Goal: Information Seeking & Learning: Understand process/instructions

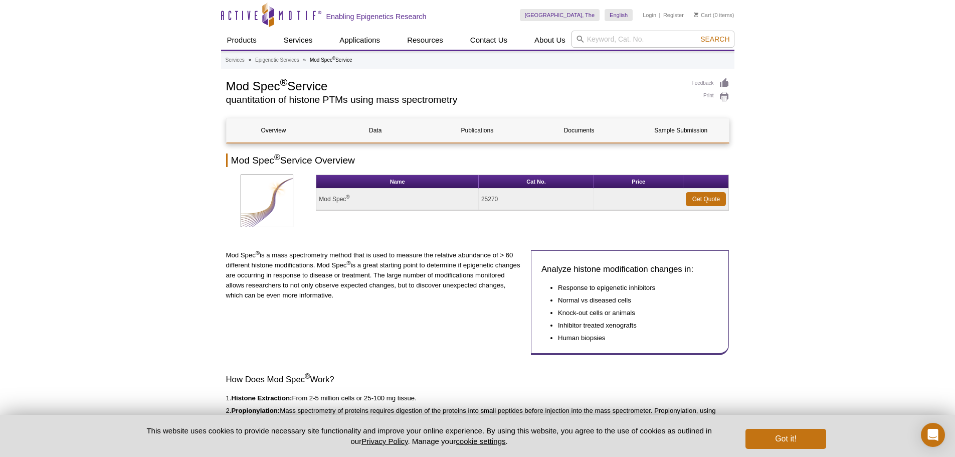
click at [389, 297] on p "Mod Spec ® is a mass spectrometry method that is used to measure the relative a…" at bounding box center [374, 275] width 297 height 50
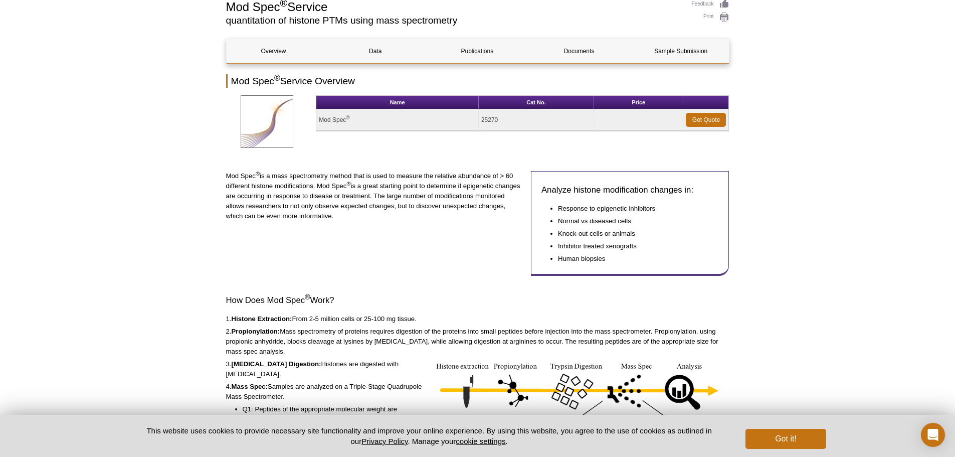
scroll to position [100, 0]
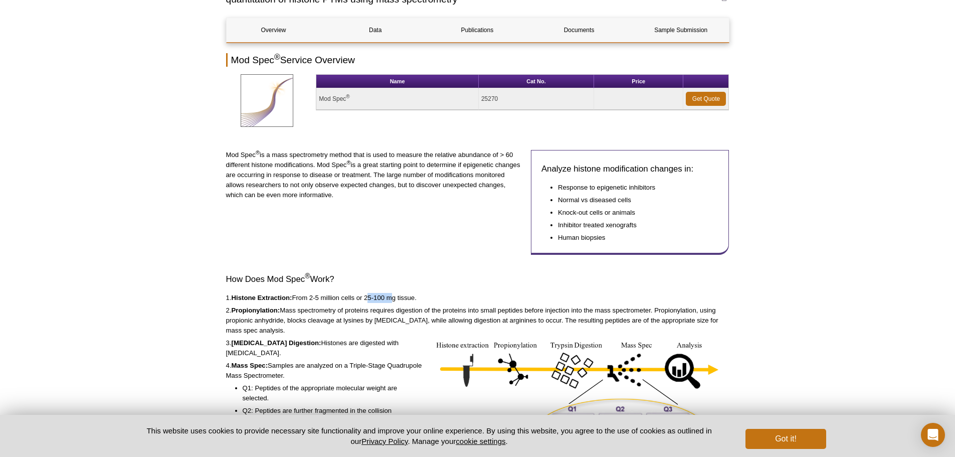
drag, startPoint x: 368, startPoint y: 297, endPoint x: 392, endPoint y: 298, distance: 24.6
click at [392, 298] on p "1. Histone Extraction: From 2-5 million cells or 25-100 mg tissue." at bounding box center [477, 298] width 503 height 10
click at [332, 316] on p "2. Propionylation: Mass spectrometry of proteins requires digestion of the prot…" at bounding box center [477, 320] width 503 height 30
drag, startPoint x: 318, startPoint y: 307, endPoint x: 494, endPoint y: 310, distance: 176.0
click at [494, 310] on p "2. Propionylation: Mass spectrometry of proteins requires digestion of the prot…" at bounding box center [477, 320] width 503 height 30
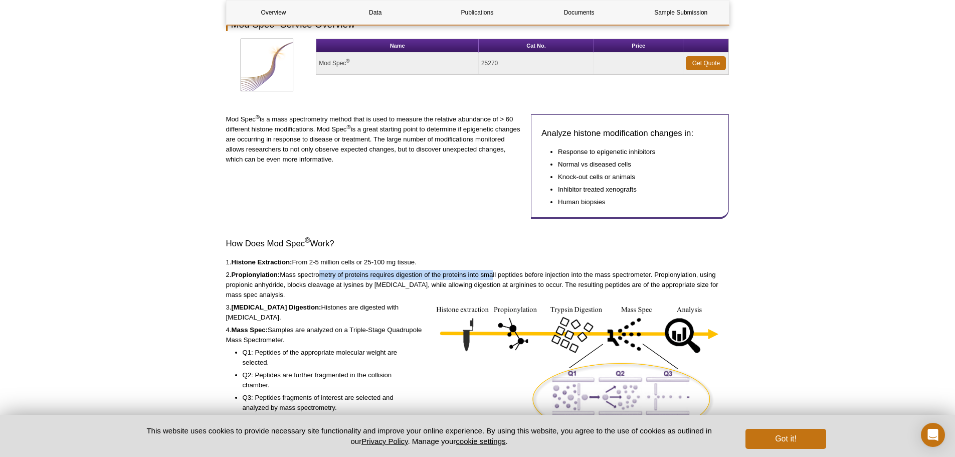
scroll to position [251, 0]
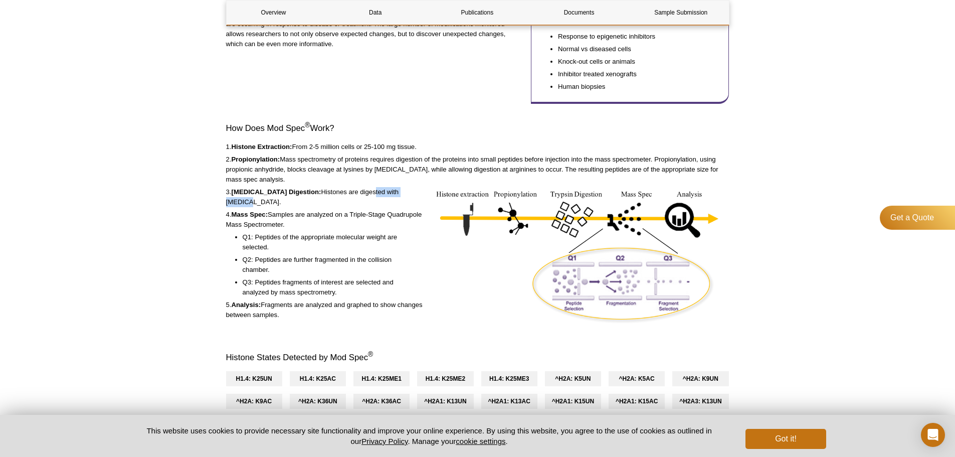
drag, startPoint x: 343, startPoint y: 197, endPoint x: 389, endPoint y: 196, distance: 46.1
click at [389, 196] on p "3. [MEDICAL_DATA] Digestion: Histones are digested with [MEDICAL_DATA]." at bounding box center [325, 197] width 199 height 20
drag, startPoint x: 323, startPoint y: 213, endPoint x: 371, endPoint y: 218, distance: 47.8
click at [371, 218] on p "4. Mass Spec: Samples are analyzed on a Triple-Stage Quadrupole Mass Spectromet…" at bounding box center [325, 220] width 199 height 20
click at [360, 238] on li "Q1: Peptides of the appropriate molecular weight are selected." at bounding box center [329, 242] width 172 height 20
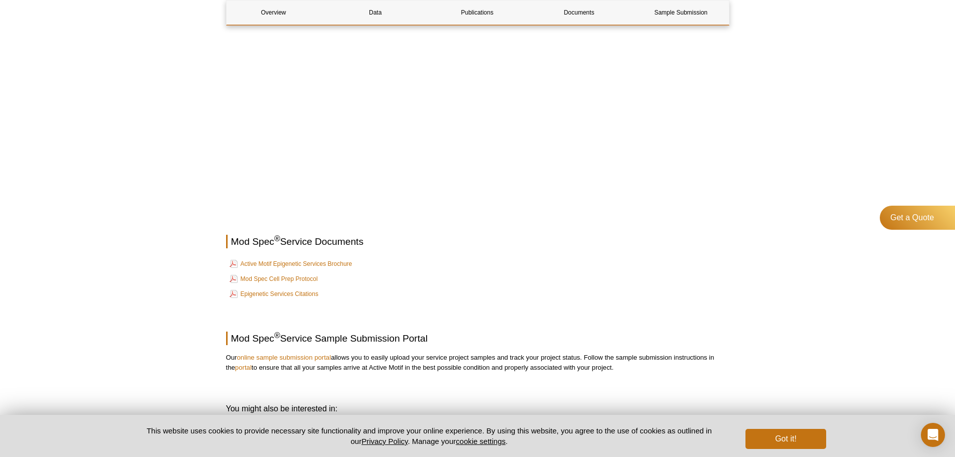
scroll to position [1755, 0]
